Goal: Task Accomplishment & Management: Use online tool/utility

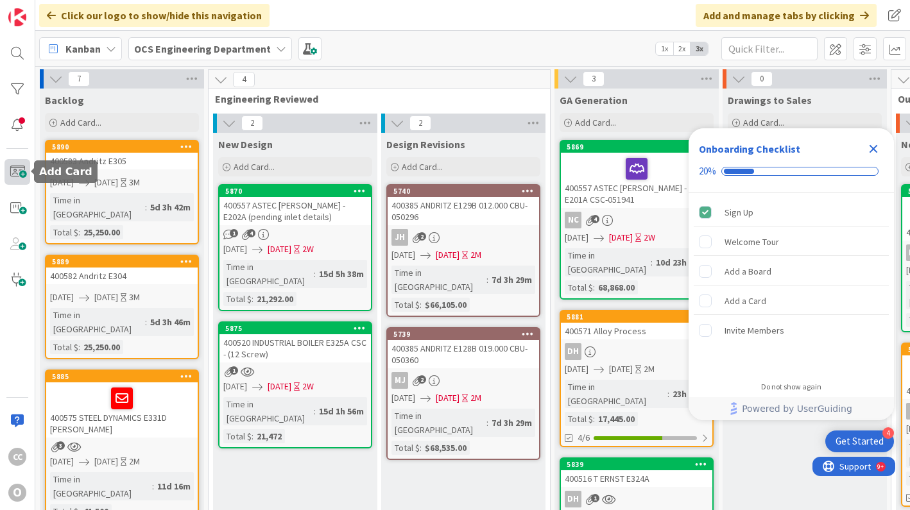
click at [18, 173] on span at bounding box center [17, 172] width 26 height 26
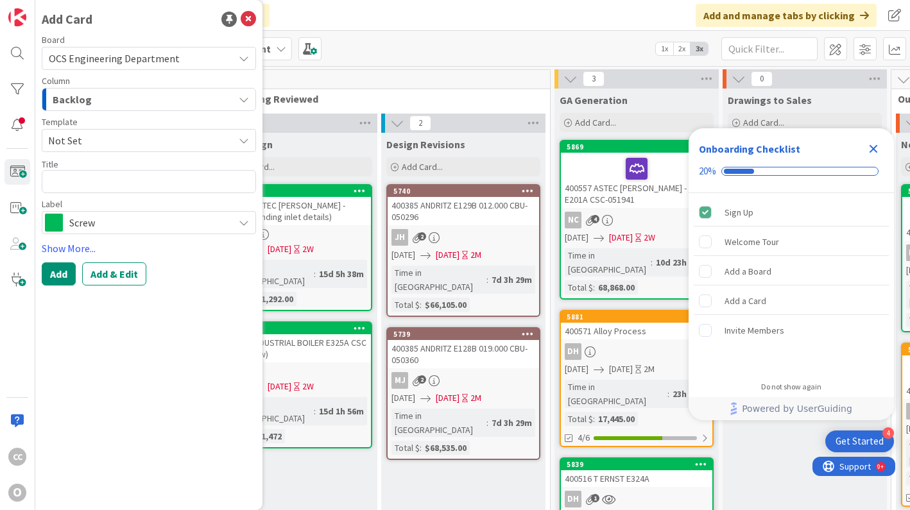
click at [110, 105] on div "Backlog" at bounding box center [141, 99] width 184 height 21
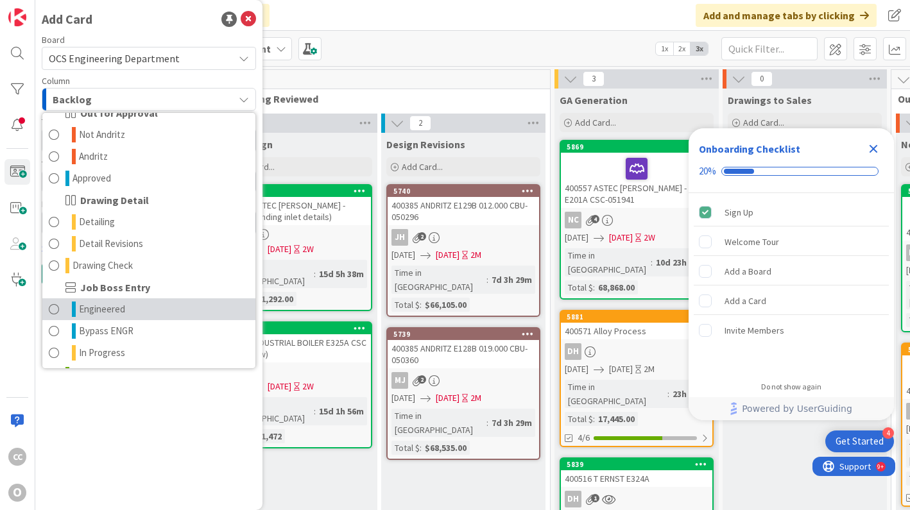
scroll to position [169, 0]
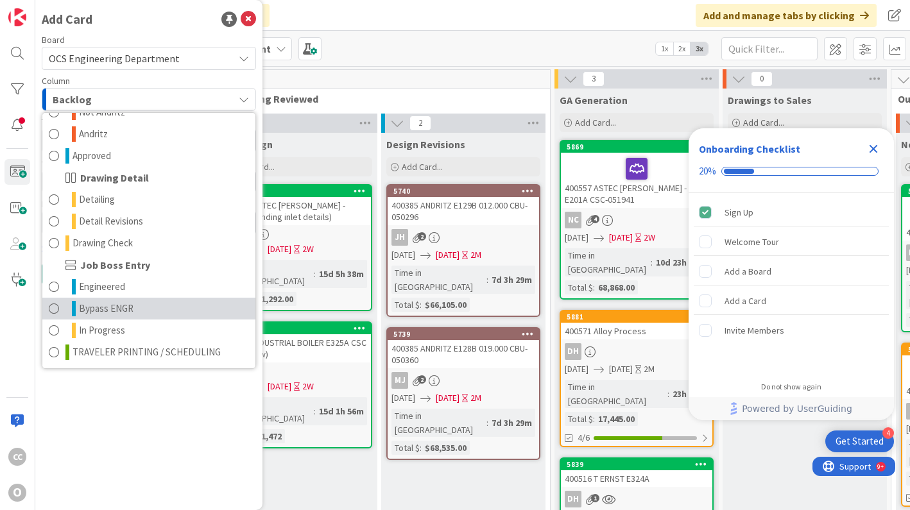
click at [101, 309] on span "Bypass ENGR" at bounding box center [106, 308] width 55 height 15
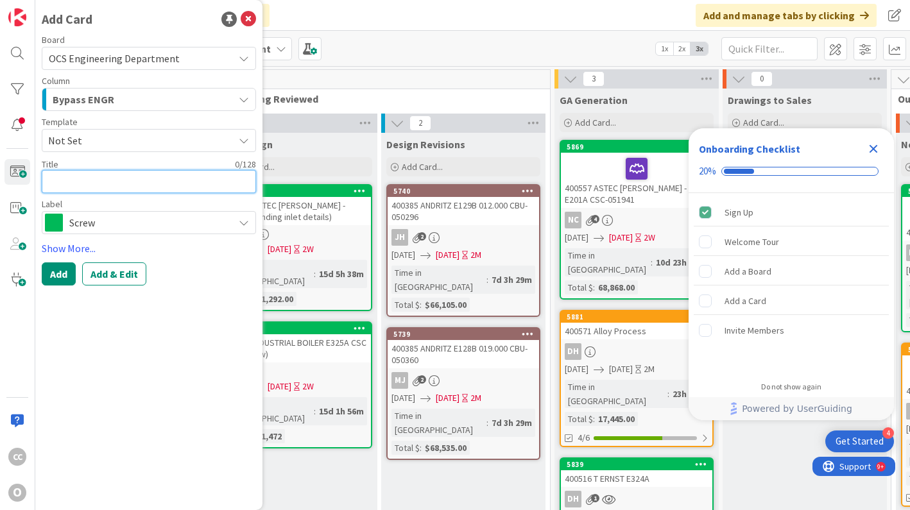
click at [85, 177] on textarea at bounding box center [149, 181] width 214 height 23
type textarea "x"
type textarea "4"
type textarea "x"
type textarea "40"
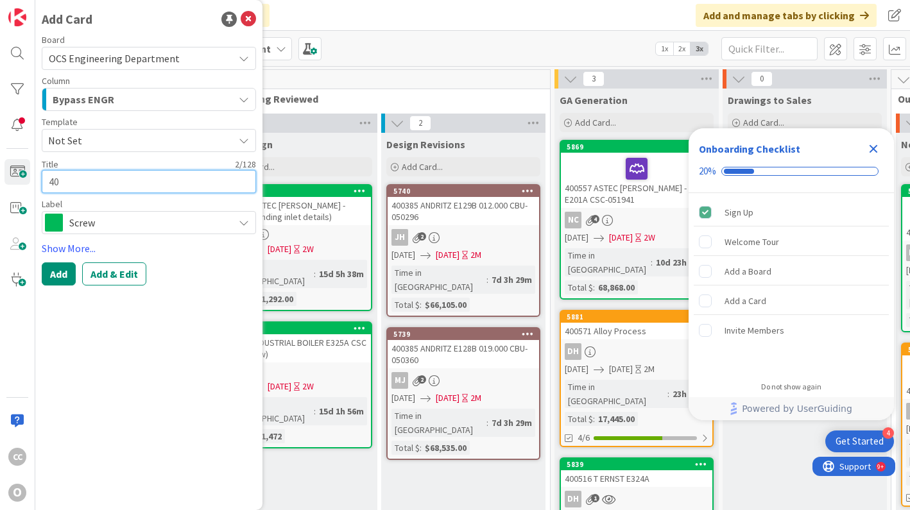
type textarea "x"
type textarea "400"
type textarea "x"
type textarea "4005"
type textarea "x"
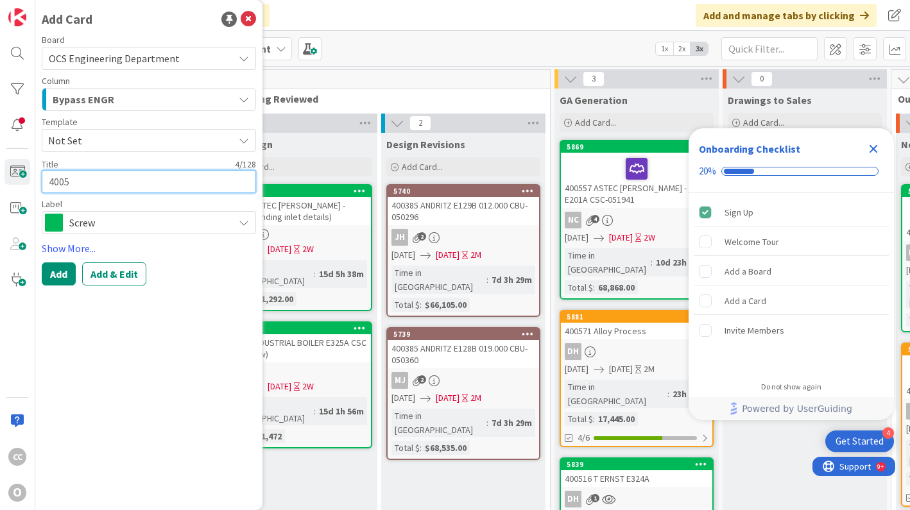
type textarea "40059"
type textarea "x"
type textarea "400593"
type textarea "x"
type textarea "400593"
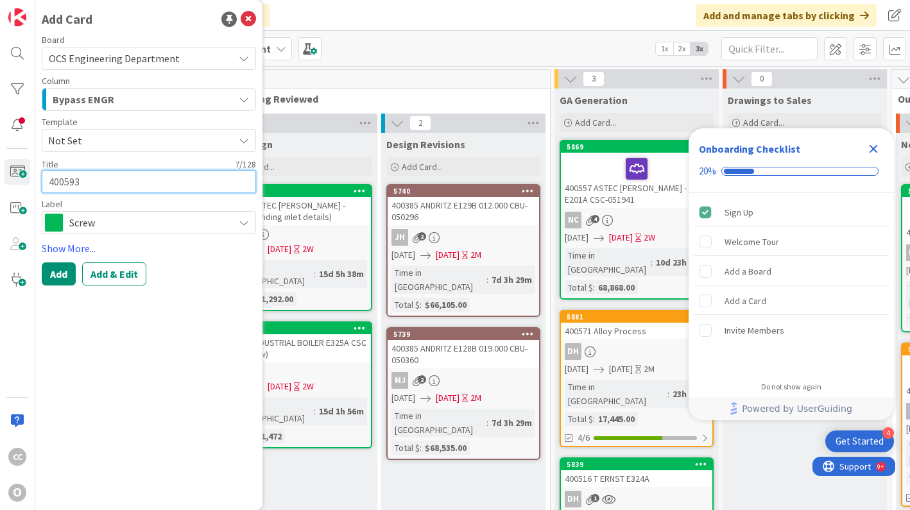
type textarea "x"
type textarea "400593 A"
type textarea "x"
type textarea "400593 AS"
type textarea "x"
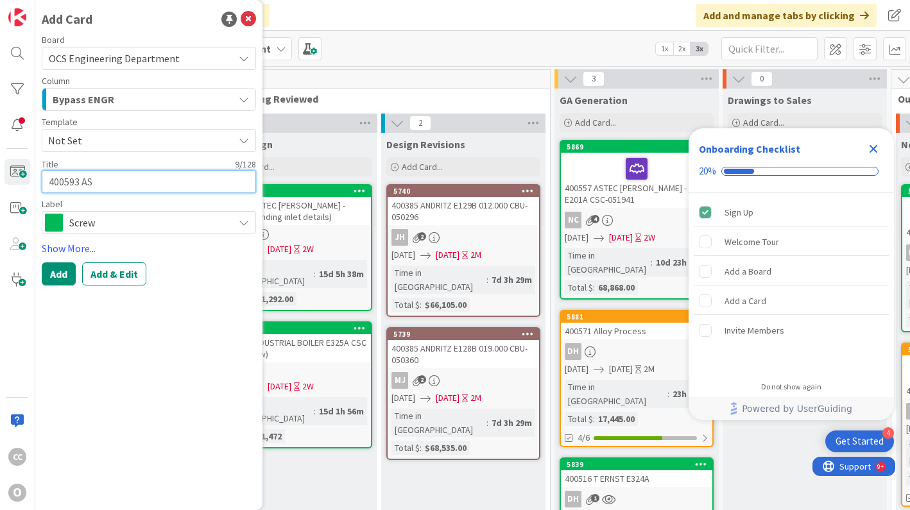
type textarea "400593 AST"
type textarea "x"
type textarea "400593 ASTE"
type textarea "x"
type textarea "400593 ASTEC"
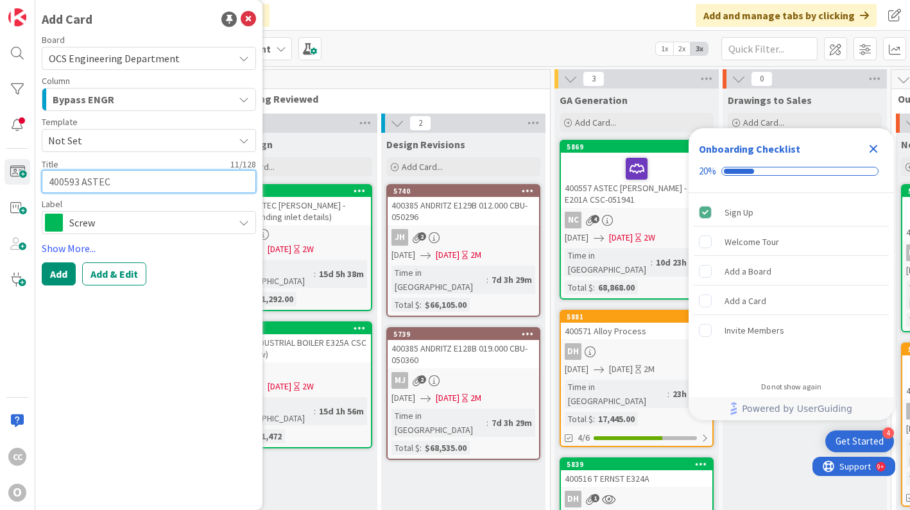
type textarea "x"
type textarea "400593 ASTEC"
type textarea "x"
type textarea "400593 ASTEC J"
type textarea "x"
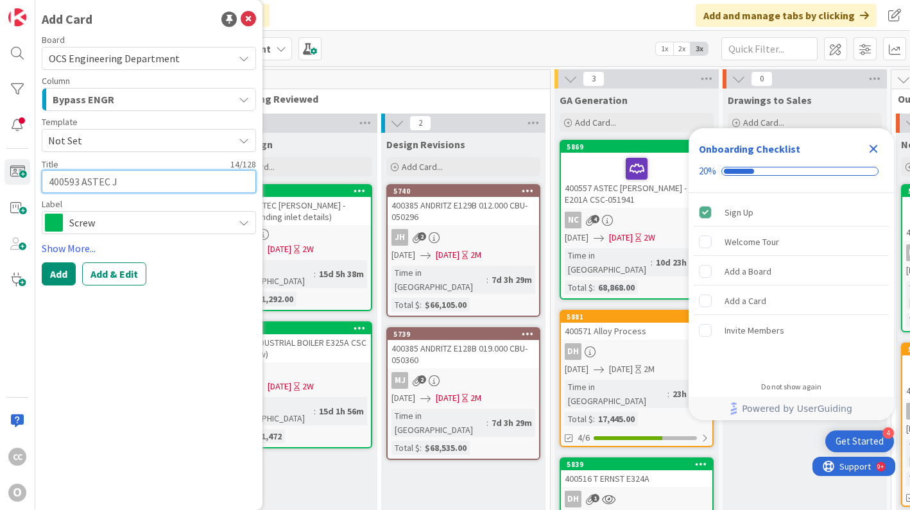
type textarea "400593 ASTEC JE"
type textarea "x"
type textarea "400593 ASTEC JER"
type textarea "x"
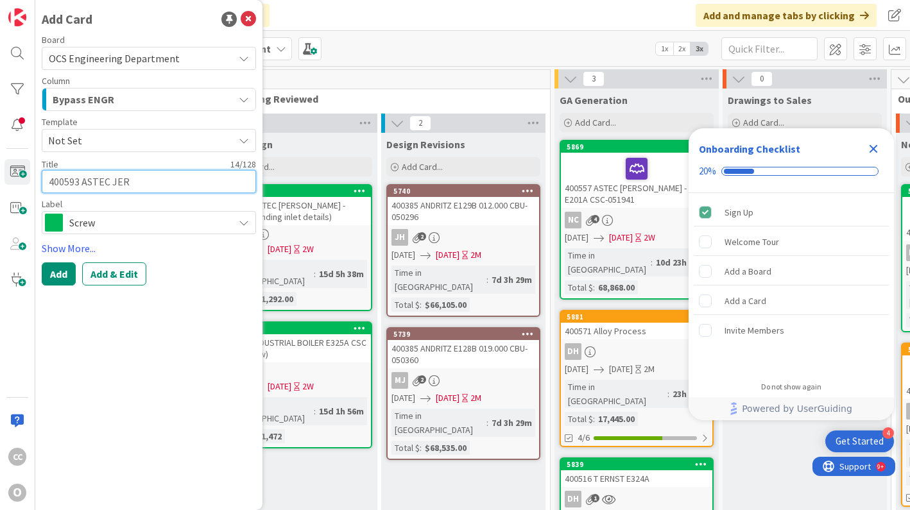
type textarea "400593 ASTEC JERO"
type textarea "x"
type textarea "400593 ASTEC JEROM"
type textarea "x"
type textarea "400593 [PERSON_NAME]"
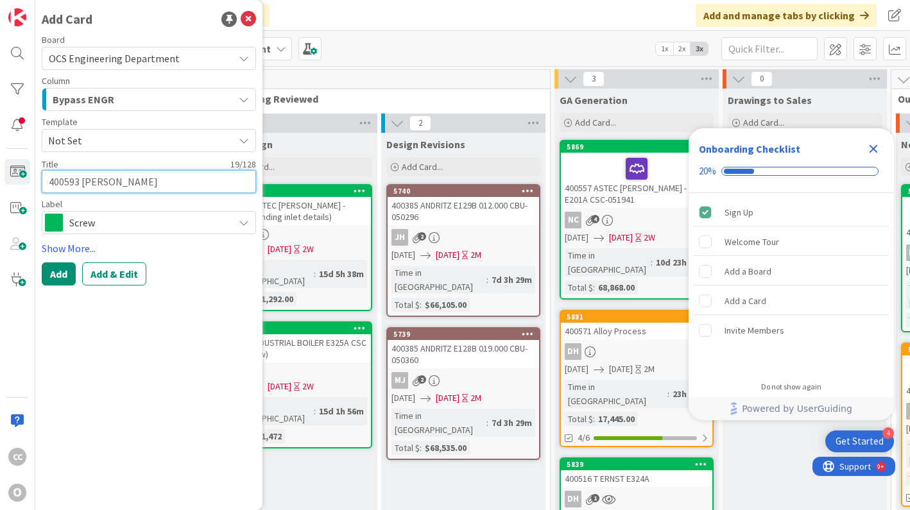
type textarea "x"
type textarea "400593 [PERSON_NAME]"
type textarea "x"
type textarea "400593 [PERSON_NAME]"
click at [160, 219] on span "Screw" at bounding box center [148, 223] width 158 height 18
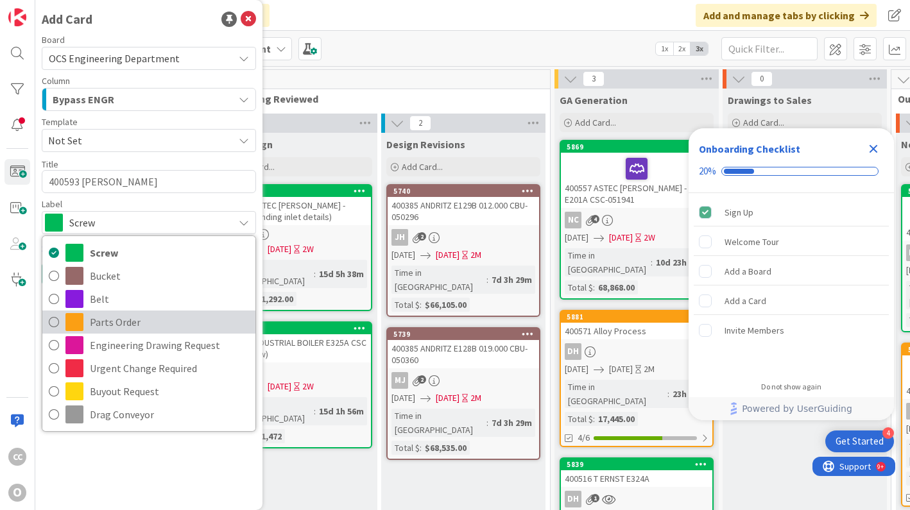
click at [125, 320] on span "Parts Order" at bounding box center [169, 322] width 159 height 19
type textarea "x"
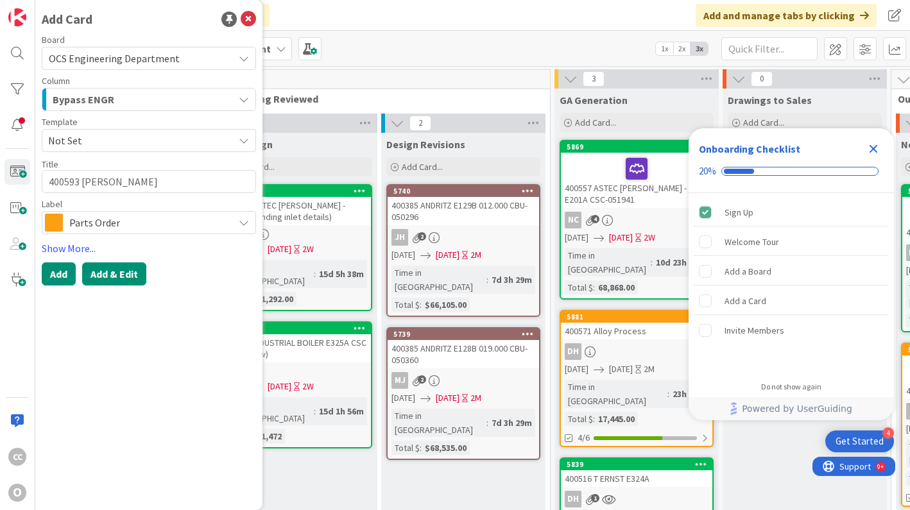
click at [115, 275] on button "Add & Edit" at bounding box center [114, 274] width 64 height 23
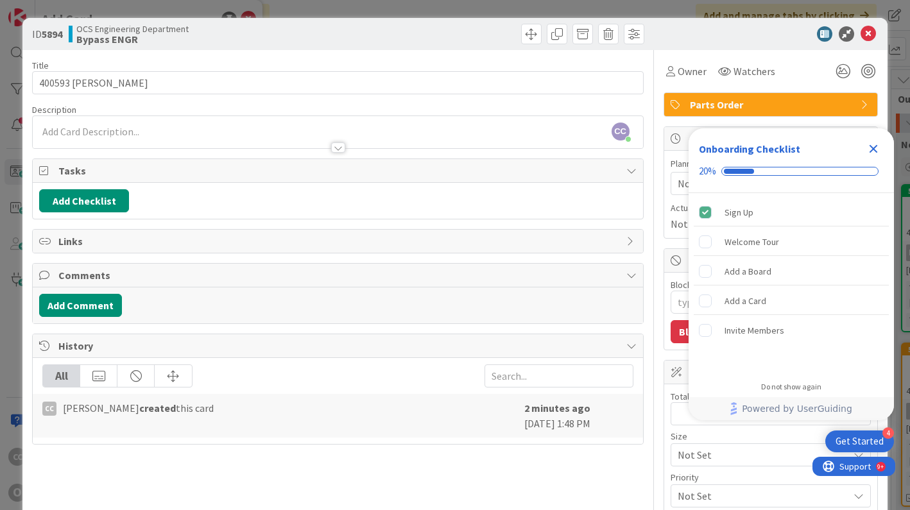
click at [870, 148] on icon "Close Checklist" at bounding box center [873, 148] width 15 height 15
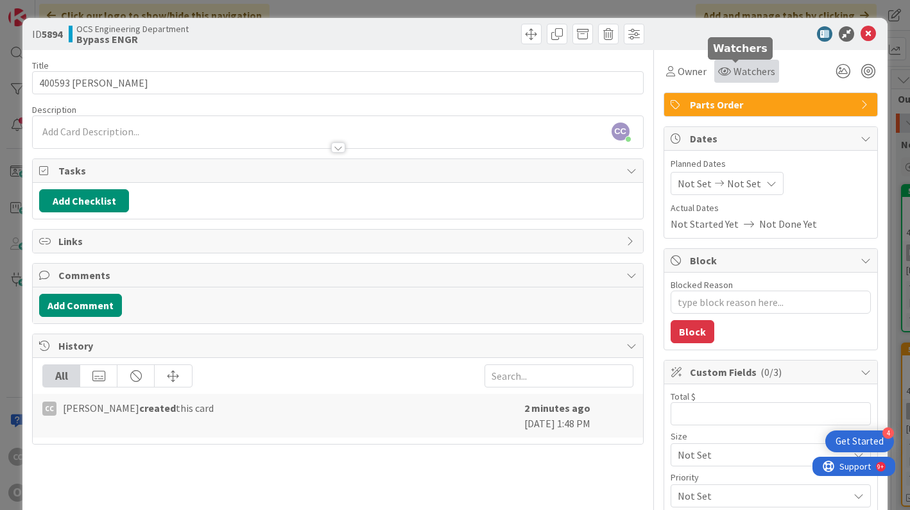
click at [737, 68] on span "Watchers" at bounding box center [755, 71] width 42 height 15
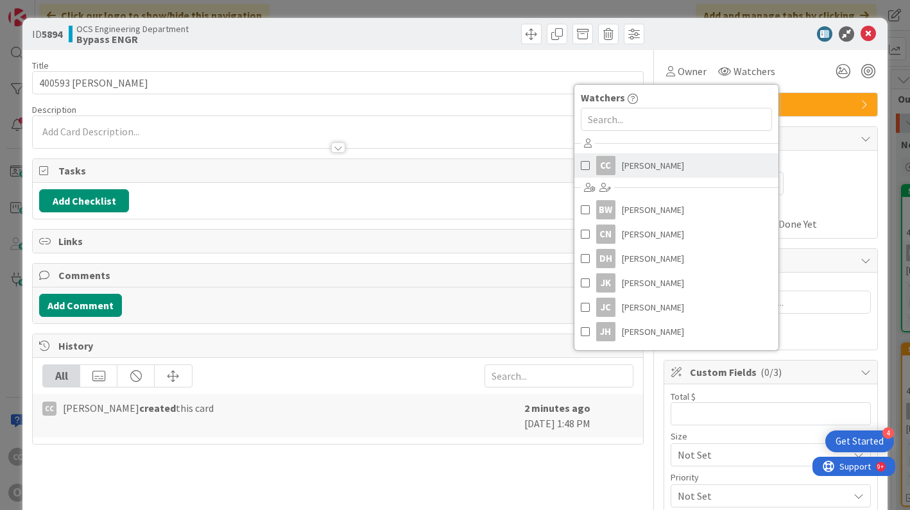
click at [674, 166] on span "[PERSON_NAME]" at bounding box center [653, 165] width 62 height 19
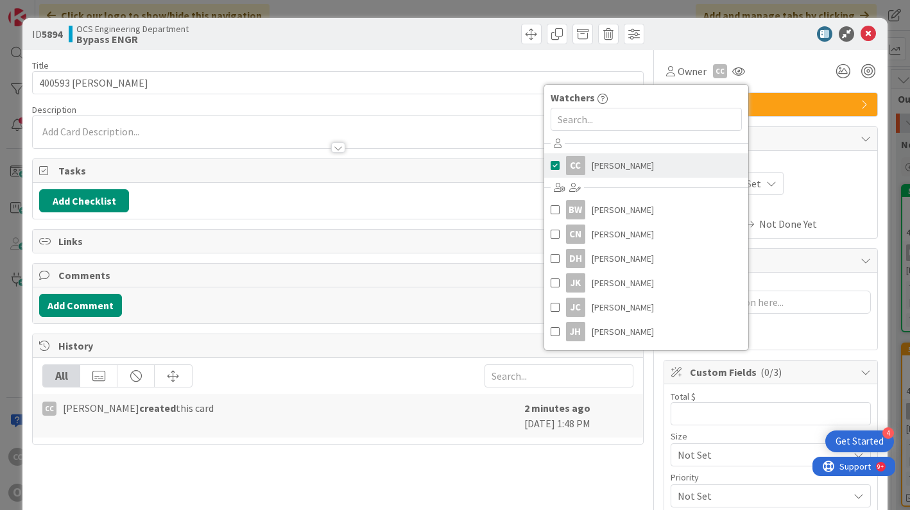
type textarea "x"
click at [778, 75] on div "Owner CC Watchers [PERSON_NAME] [PERSON_NAME] [PERSON_NAME] CN [PERSON_NAME] DH…" at bounding box center [771, 71] width 214 height 23
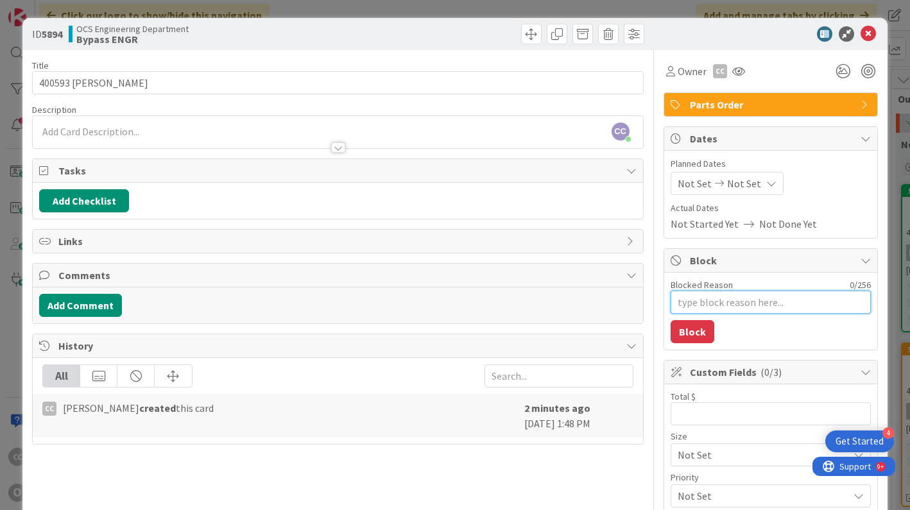
click at [699, 300] on textarea "Blocked Reason" at bounding box center [771, 302] width 200 height 23
click at [682, 181] on span "Not Set" at bounding box center [695, 183] width 34 height 15
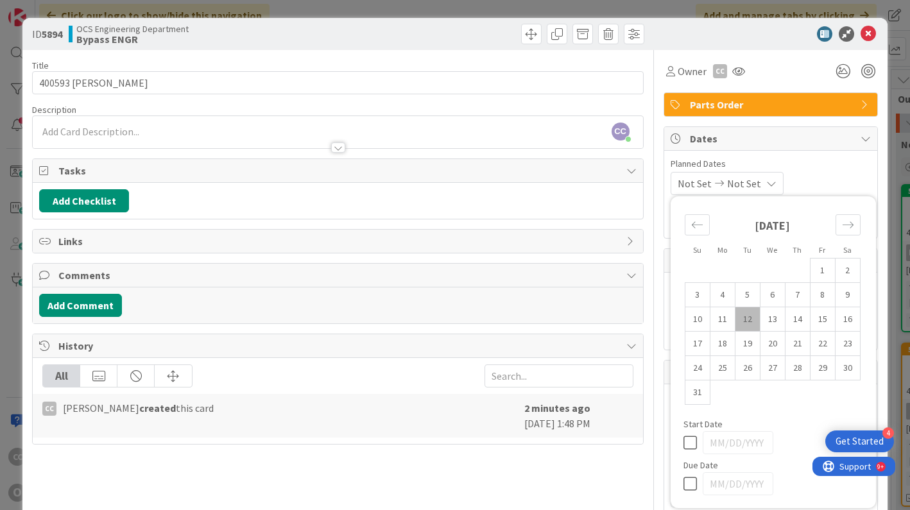
click at [742, 315] on td "12" at bounding box center [747, 319] width 25 height 24
type input "[DATE]"
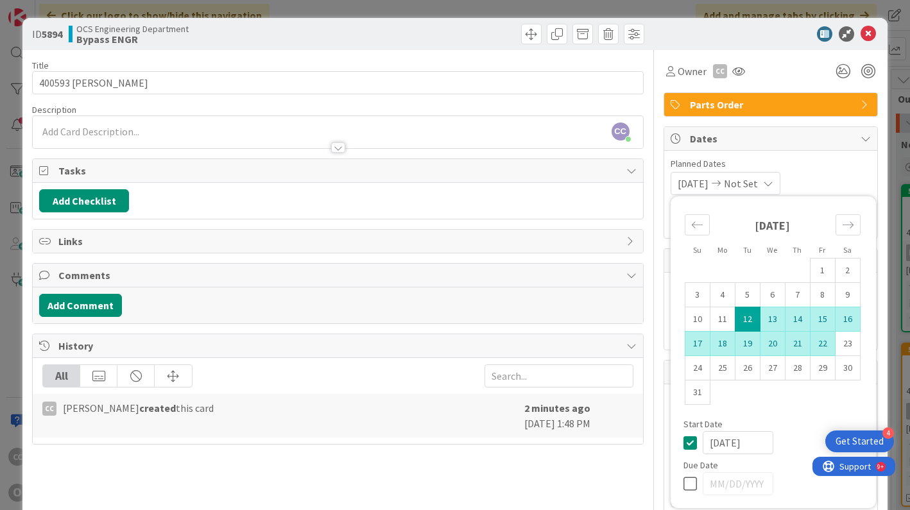
type textarea "x"
click at [811, 342] on td "22" at bounding box center [822, 344] width 25 height 24
type input "[DATE]"
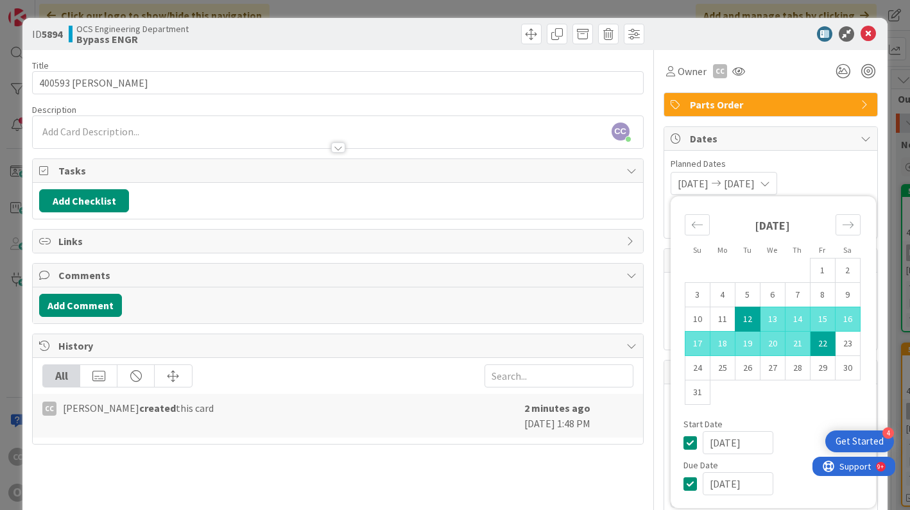
type textarea "x"
click at [834, 162] on span "Planned Dates" at bounding box center [771, 163] width 200 height 13
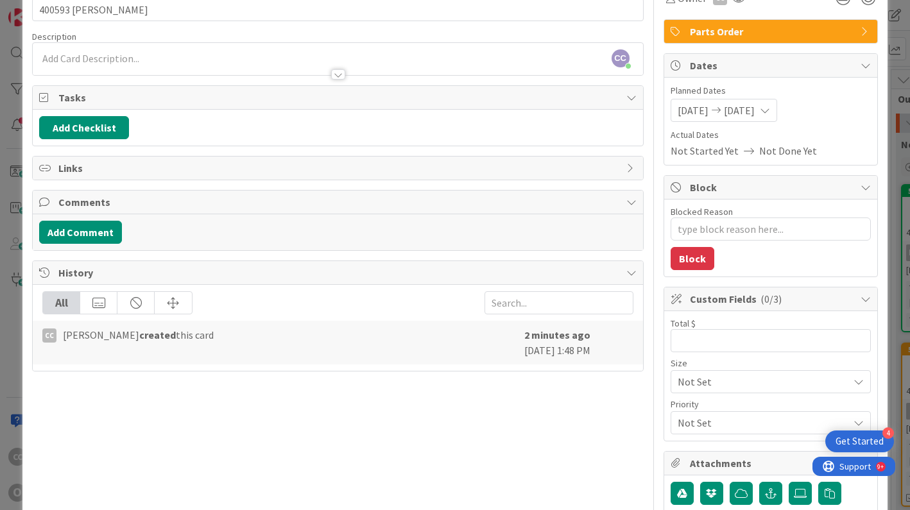
scroll to position [128, 0]
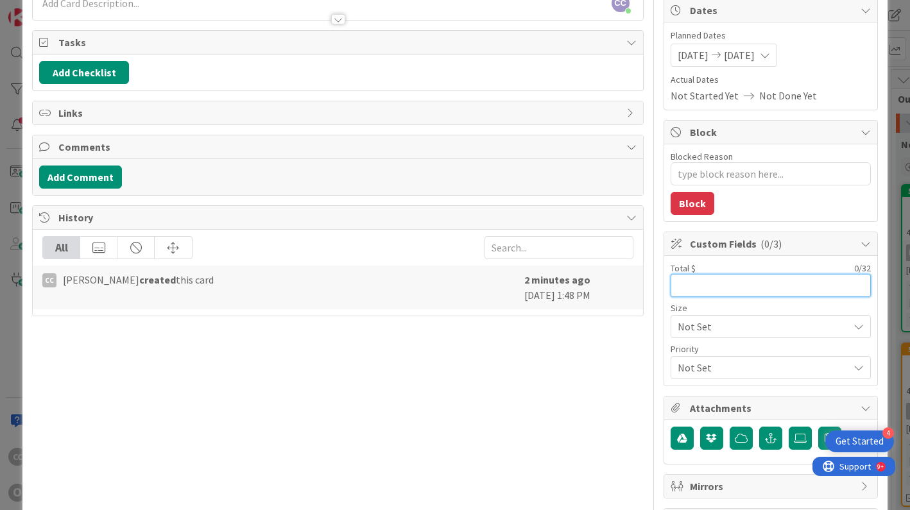
click at [695, 284] on input "text" at bounding box center [771, 285] width 200 height 23
type input "9,566.86"
type textarea "x"
drag, startPoint x: 729, startPoint y: 284, endPoint x: 547, endPoint y: 264, distance: 183.5
click at [547, 264] on div "Title 19 / 128 400593 ASTEC [PERSON_NAME] Description CC [PERSON_NAME] just joi…" at bounding box center [454, 227] width 845 height 611
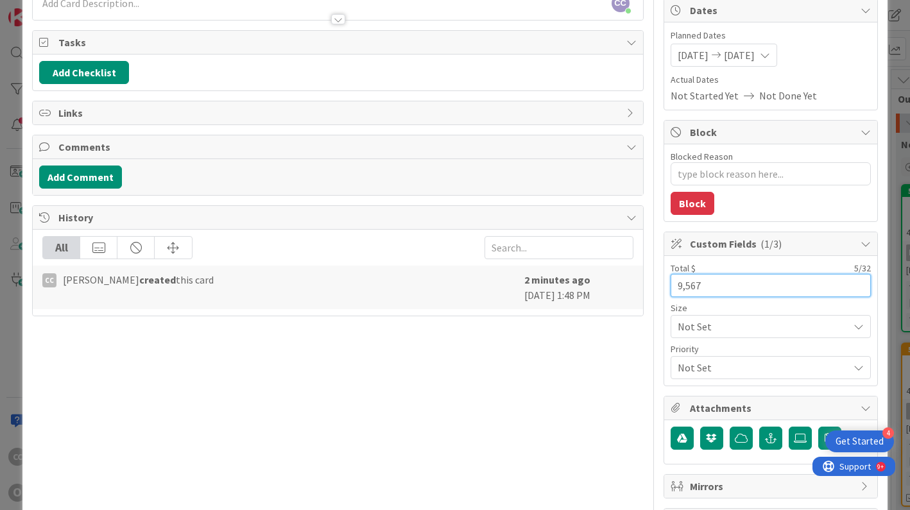
type input "9,567"
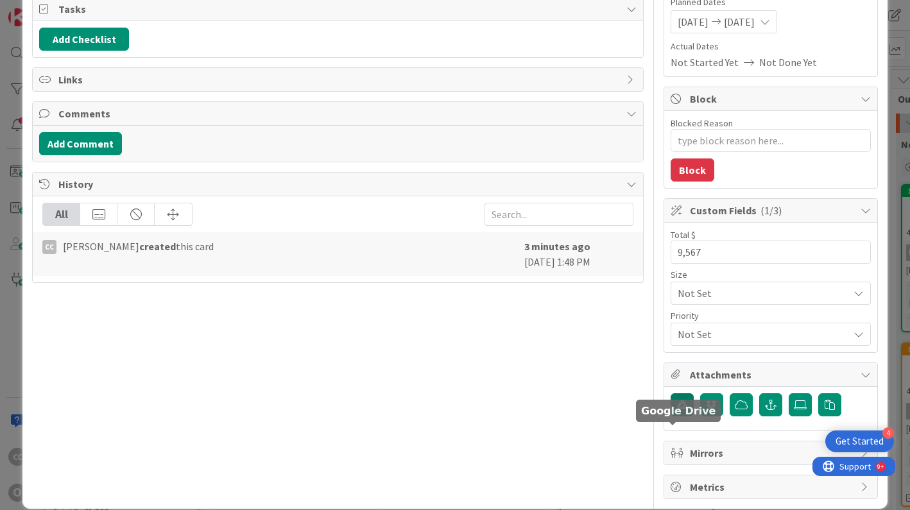
scroll to position [178, 0]
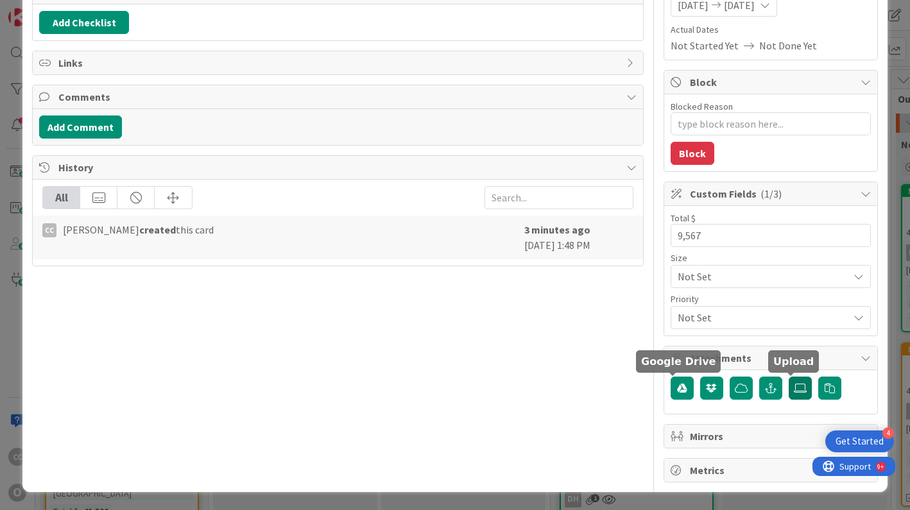
click at [795, 380] on label at bounding box center [800, 388] width 23 height 23
click at [789, 377] on input "file" at bounding box center [789, 377] width 0 height 0
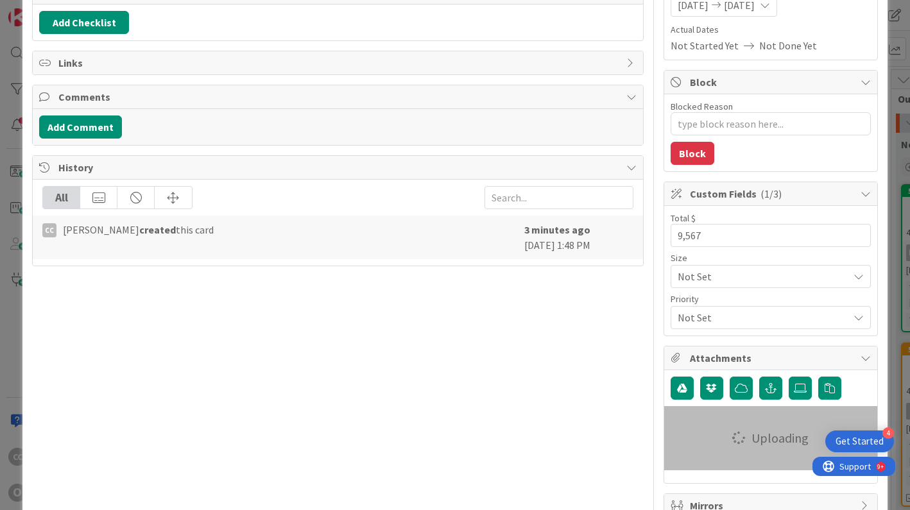
type textarea "x"
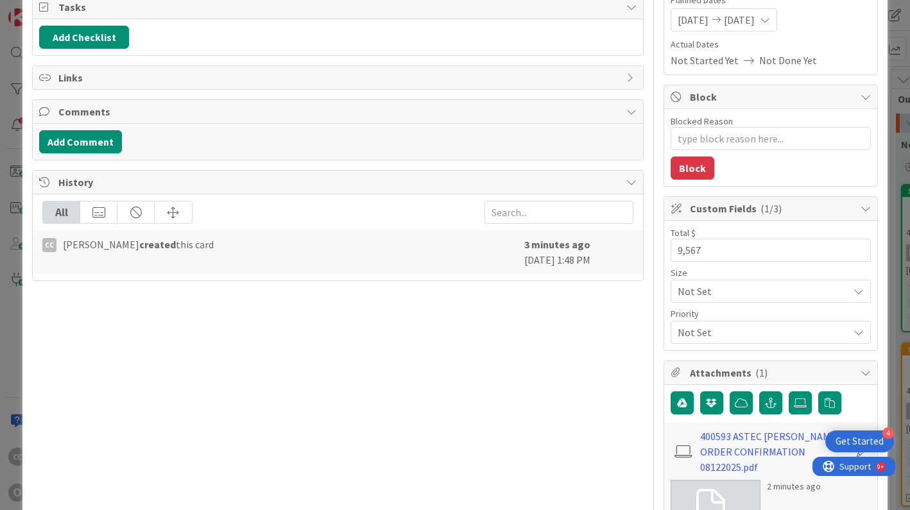
scroll to position [0, 0]
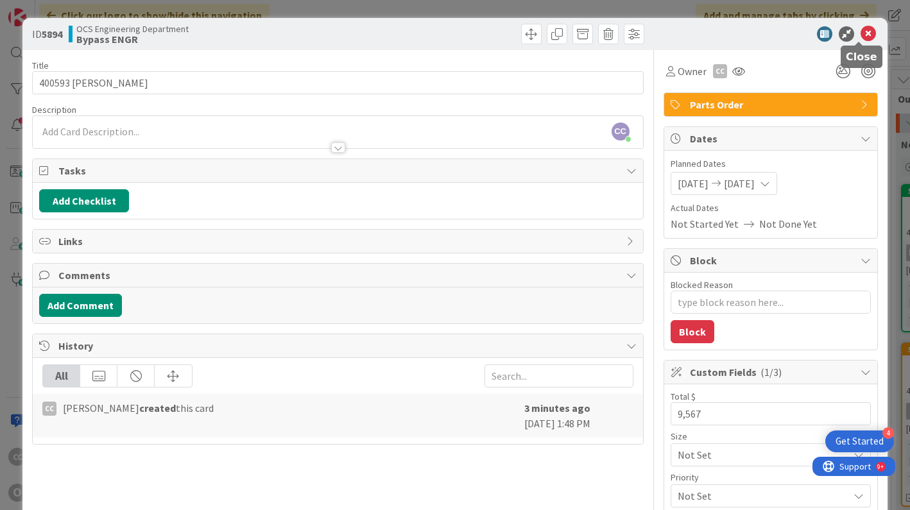
click at [862, 30] on icon at bounding box center [868, 33] width 15 height 15
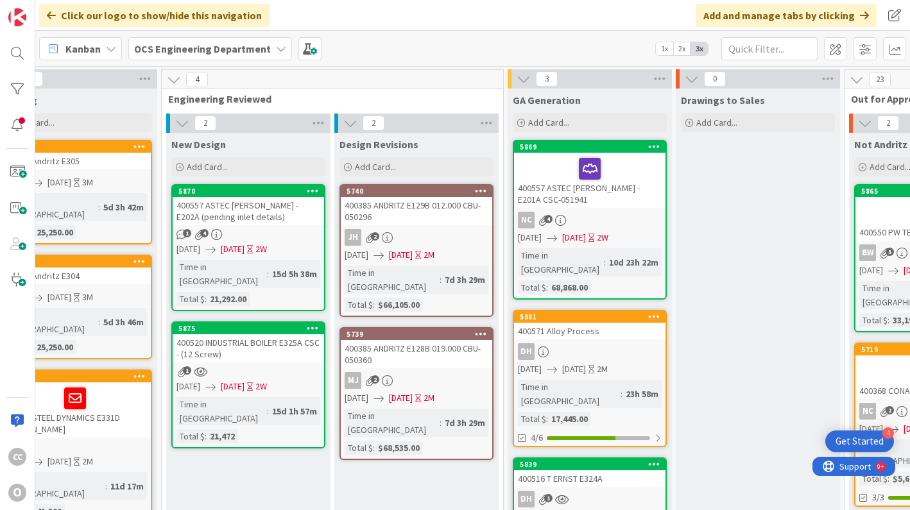
scroll to position [0, 84]
